Goal: Contribute content: Add original content to the website for others to see

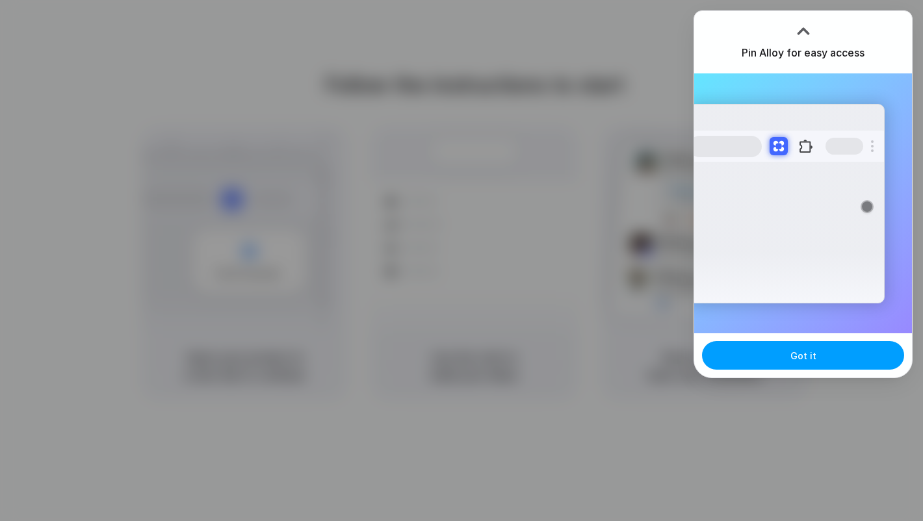
click at [777, 353] on button "Got it" at bounding box center [803, 355] width 202 height 29
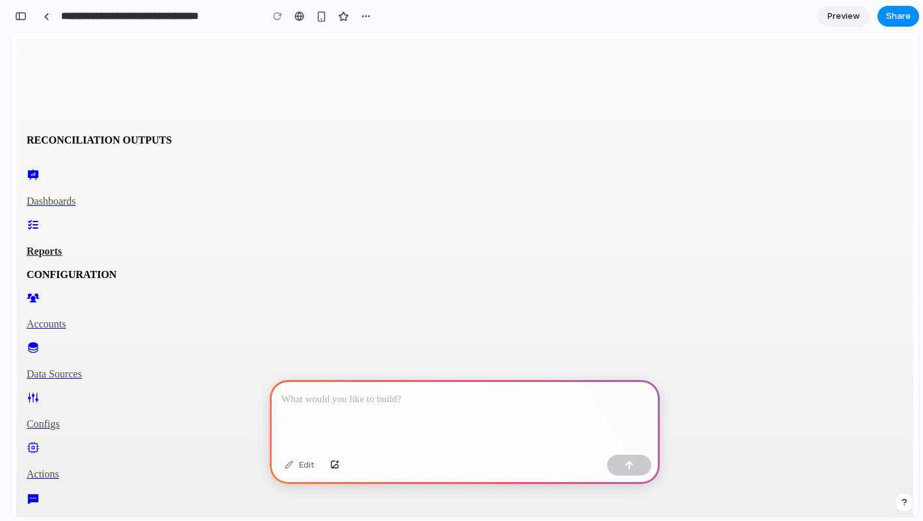
scroll to position [118, 0]
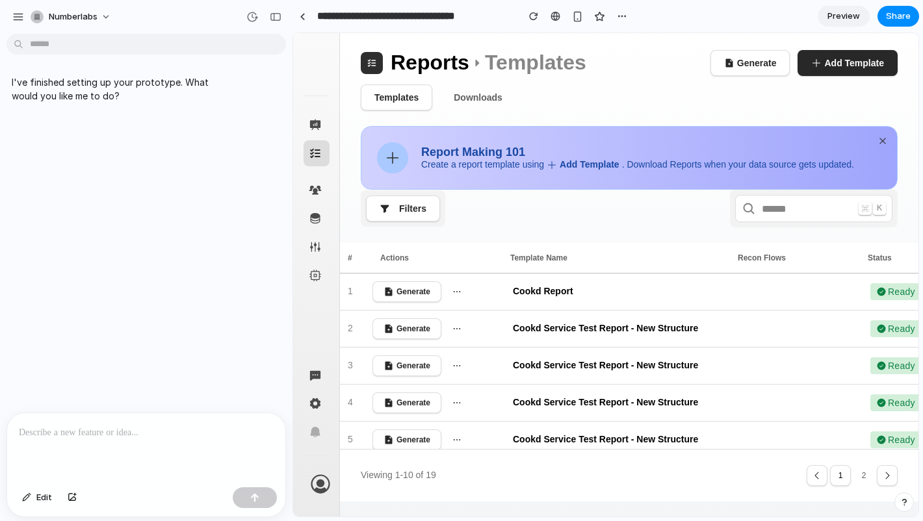
scroll to position [0, 0]
